Goal: Complete application form

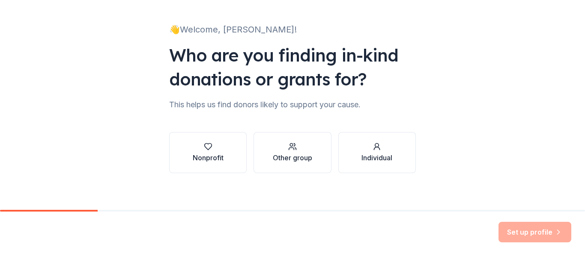
scroll to position [50, 0]
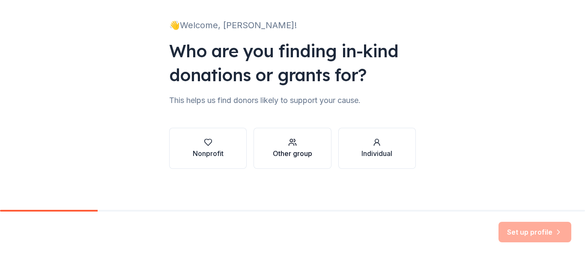
click at [288, 143] on icon "button" at bounding box center [292, 142] width 9 height 9
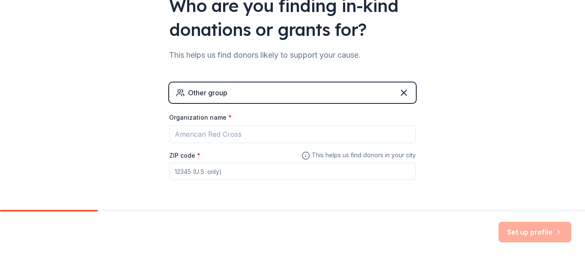
scroll to position [123, 0]
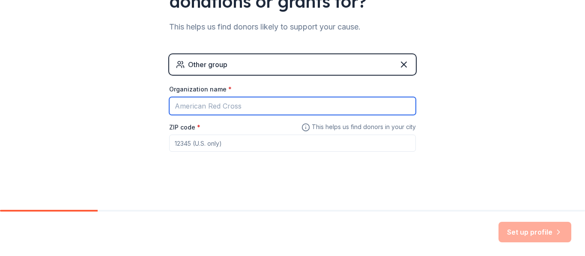
click at [278, 109] on input "Organization name *" at bounding box center [292, 106] width 247 height 18
type input "[GEOGRAPHIC_DATA] - [GEOGRAPHIC_DATA]"
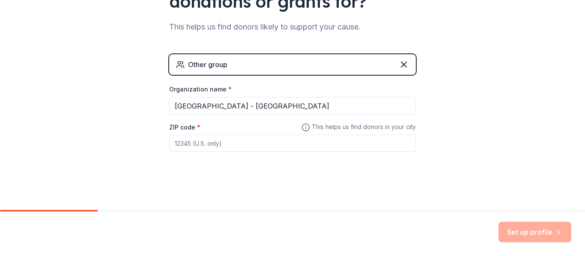
click at [254, 139] on input "ZIP code *" at bounding box center [292, 143] width 247 height 17
type input "60659"
click at [518, 230] on button "Set up profile" at bounding box center [534, 232] width 73 height 21
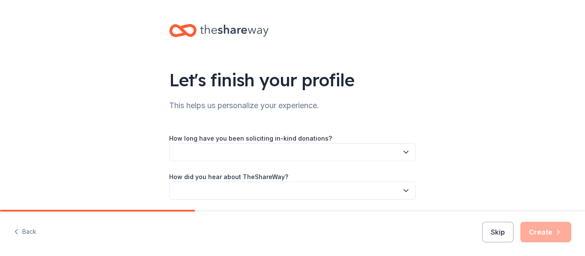
scroll to position [31, 0]
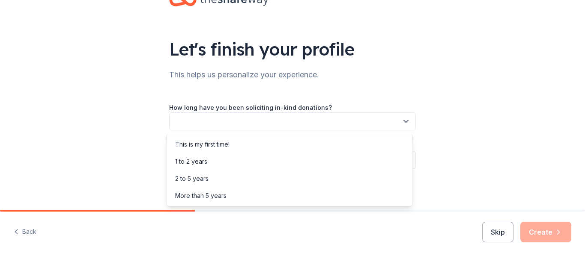
click at [375, 120] on button "button" at bounding box center [292, 122] width 247 height 18
click at [225, 142] on div "This is my first time!" at bounding box center [202, 145] width 54 height 10
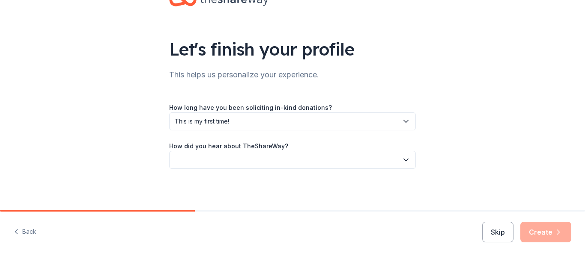
click at [225, 161] on button "button" at bounding box center [292, 160] width 247 height 18
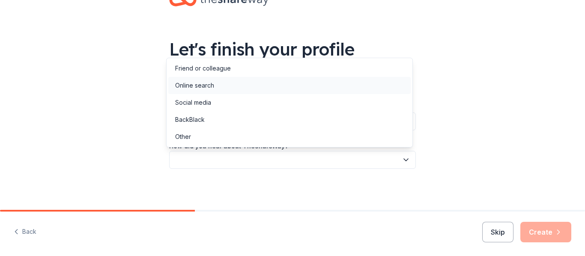
click at [221, 80] on div "Online search" at bounding box center [289, 85] width 242 height 17
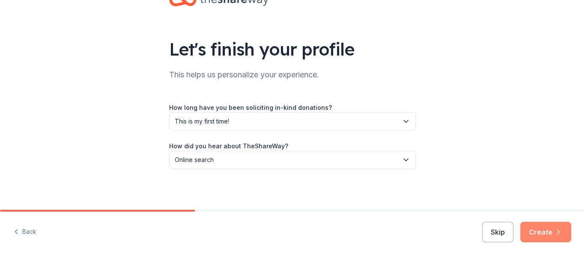
click at [559, 231] on icon "button" at bounding box center [558, 232] width 9 height 9
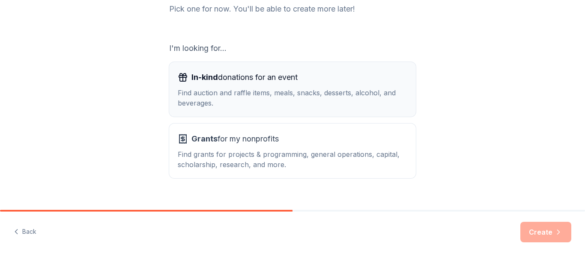
scroll to position [120, 0]
click at [384, 98] on div "Find auction and raffle items, meals, snacks, desserts, alcohol, and beverages." at bounding box center [292, 98] width 229 height 21
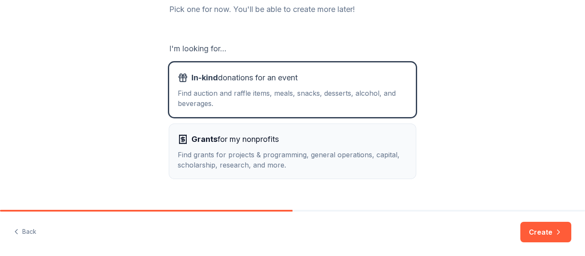
click at [331, 162] on div "Find grants for projects & programming, general operations, capital, scholarshi…" at bounding box center [292, 160] width 229 height 21
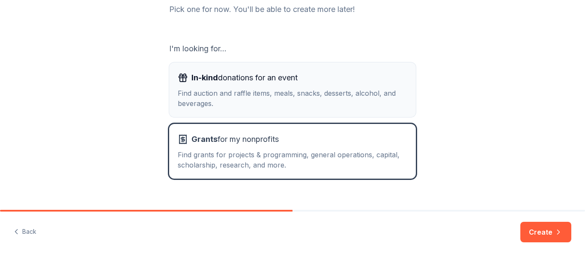
click at [334, 96] on div "Find auction and raffle items, meals, snacks, desserts, alcohol, and beverages." at bounding box center [292, 98] width 229 height 21
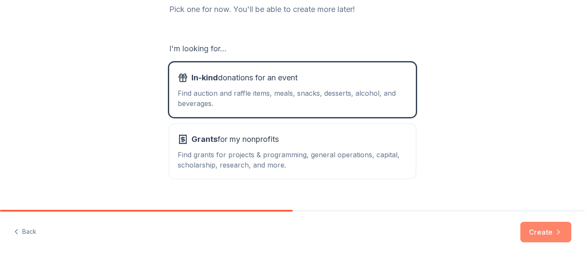
click at [542, 237] on button "Create" at bounding box center [545, 232] width 51 height 21
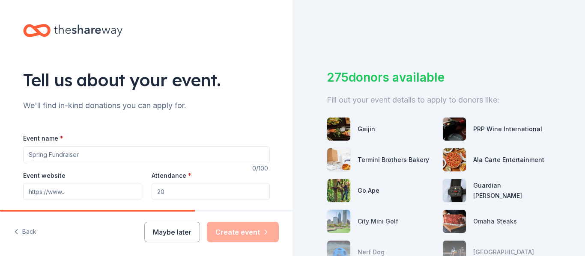
click at [174, 155] on input "Event name *" at bounding box center [146, 154] width 247 height 17
type input "School Year [DATE]-[DATE]"
